Goal: Transaction & Acquisition: Purchase product/service

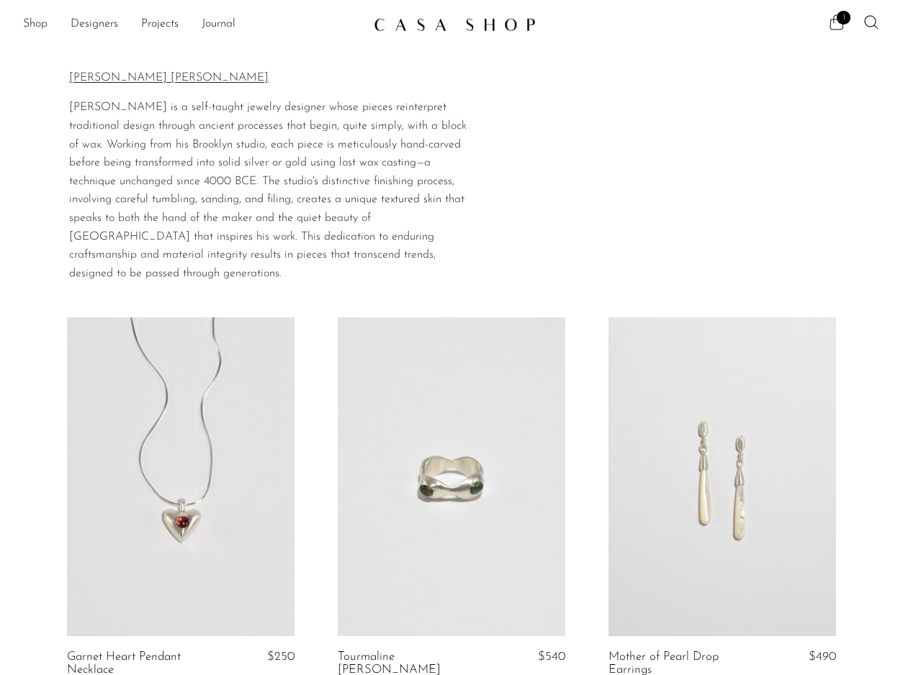
click at [832, 20] on icon at bounding box center [836, 22] width 17 height 17
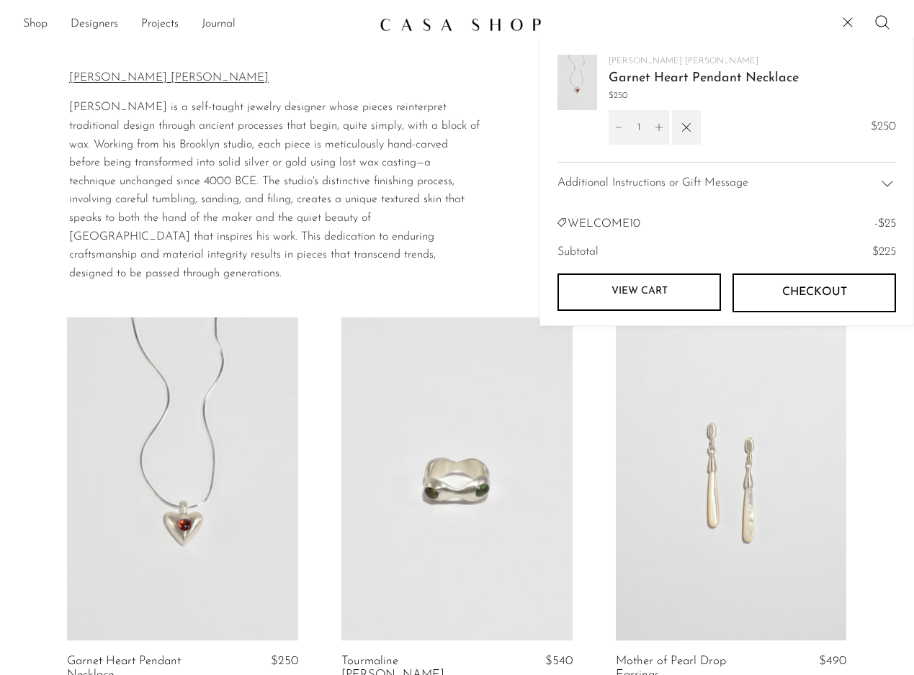
click at [671, 290] on link "View cart" at bounding box center [638, 292] width 163 height 37
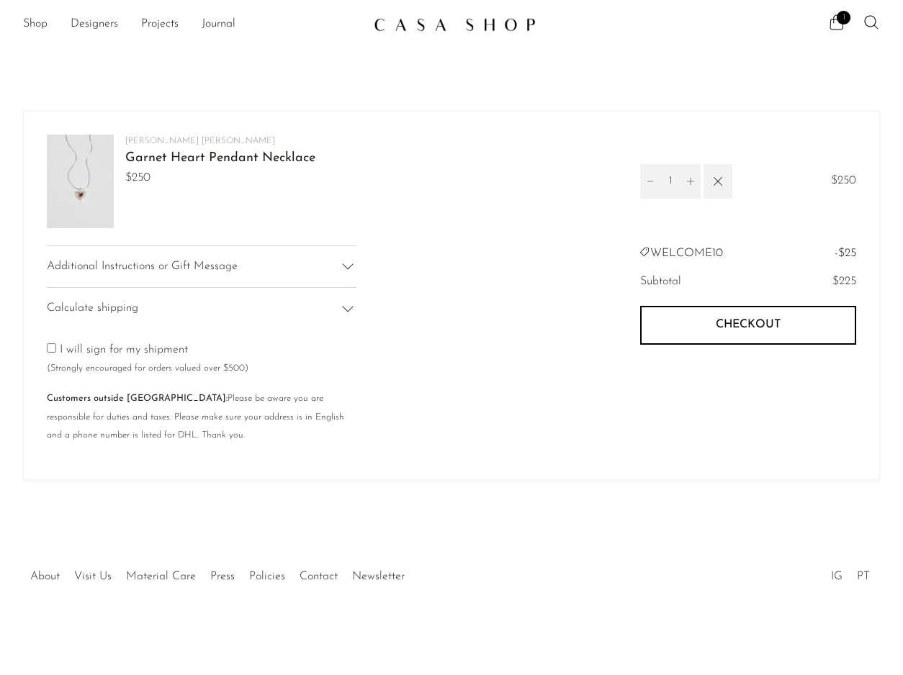
click at [326, 266] on div "Additional Instructions or Gift Message" at bounding box center [202, 267] width 310 height 42
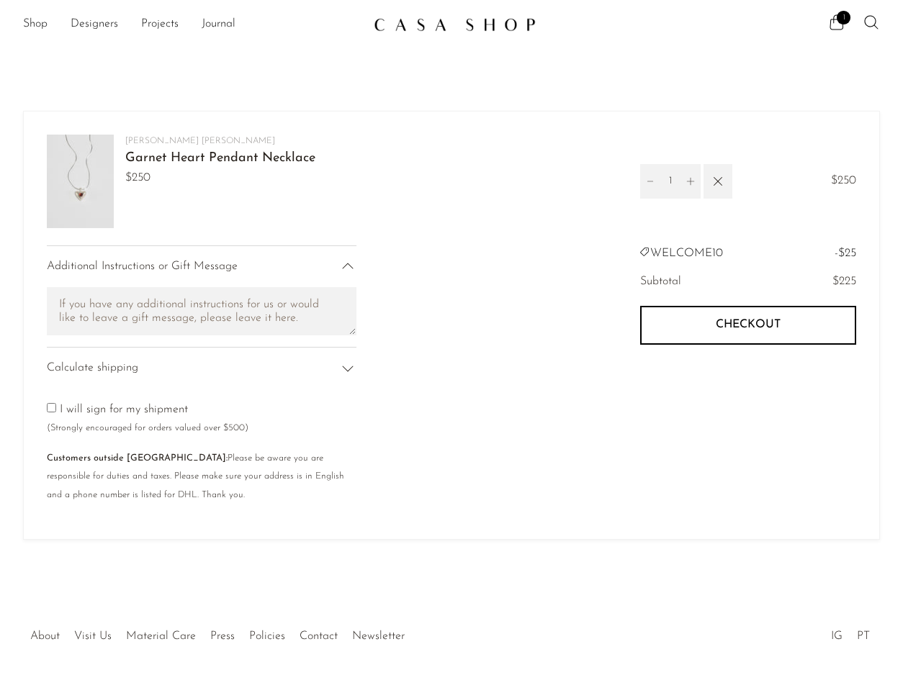
click at [343, 361] on icon at bounding box center [347, 368] width 17 height 17
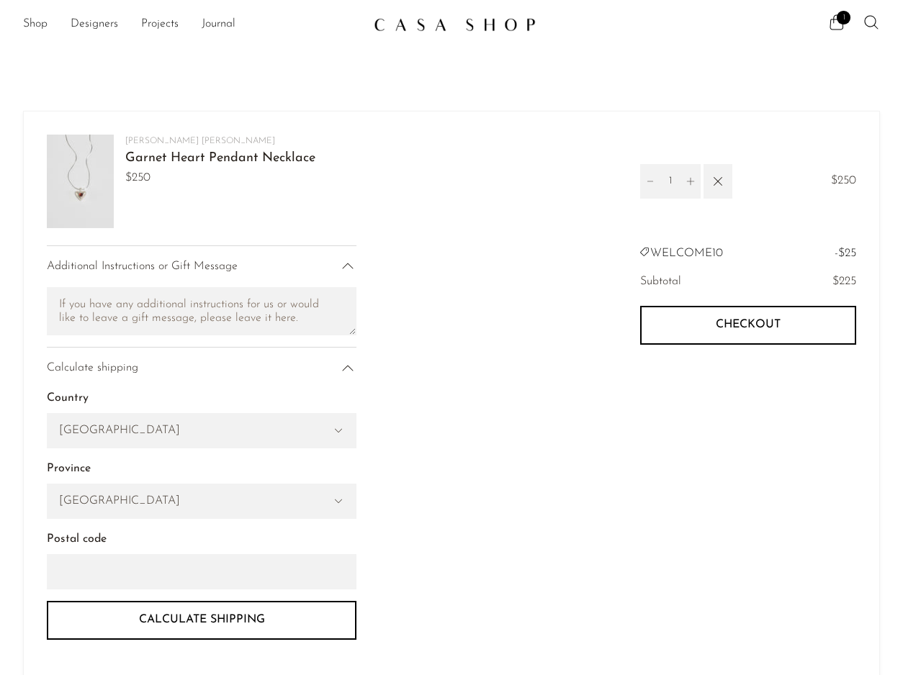
click at [812, 315] on button "Checkout" at bounding box center [748, 325] width 216 height 39
